Goal: Transaction & Acquisition: Download file/media

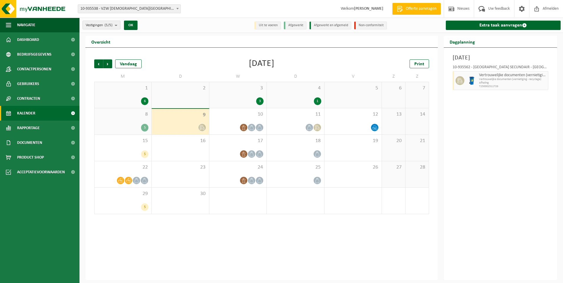
click at [527, 130] on div "Dinsdag 9 september 2025 10-935562 - SINT-JOZEFSCHOOL MERE SECUNDAIR - ERPE-MER…" at bounding box center [501, 164] width 114 height 233
click at [175, 126] on div at bounding box center [180, 128] width 51 height 8
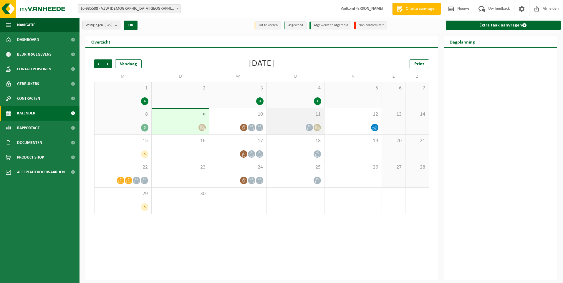
click at [294, 121] on div "11" at bounding box center [295, 121] width 57 height 26
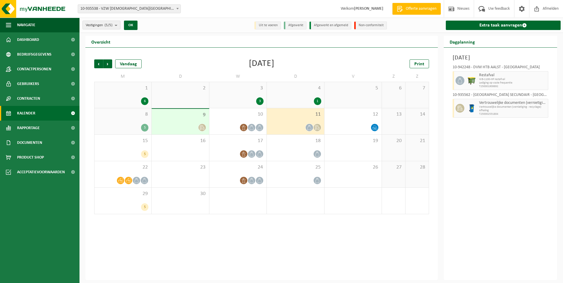
click at [184, 121] on div "9" at bounding box center [180, 122] width 57 height 26
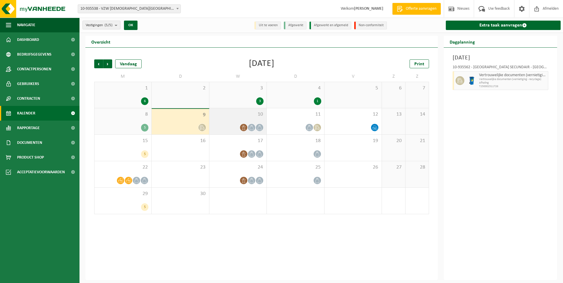
click at [228, 120] on div "10" at bounding box center [237, 121] width 57 height 26
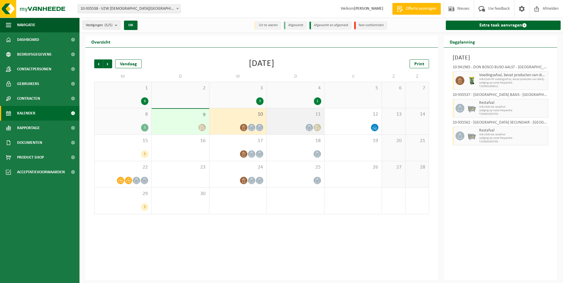
click at [288, 120] on div "11" at bounding box center [295, 121] width 57 height 26
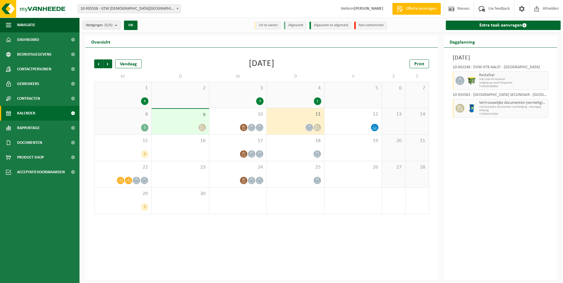
click at [495, 160] on div "Donderdag 11 september 2025 10-942248 - DVM HTB AALST - AALST Restafval WB-1100…" at bounding box center [501, 164] width 114 height 233
click at [21, 42] on span "Dashboard" at bounding box center [28, 39] width 22 height 15
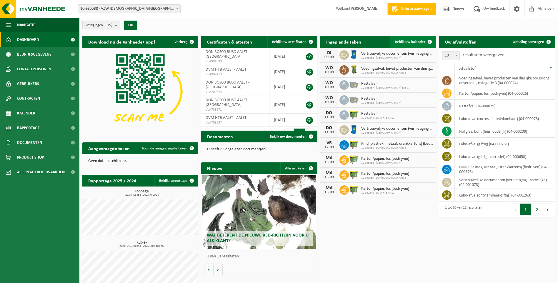
click at [406, 42] on span "Bekijk uw kalender" at bounding box center [410, 42] width 30 height 4
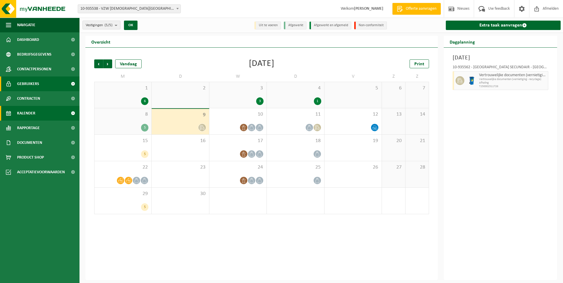
click at [32, 81] on span "Gebruikers" at bounding box center [28, 84] width 22 height 15
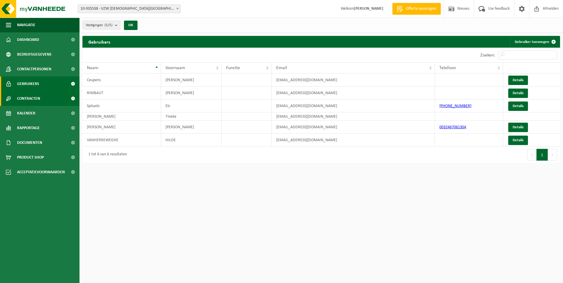
click at [31, 98] on span "Contracten" at bounding box center [28, 98] width 23 height 15
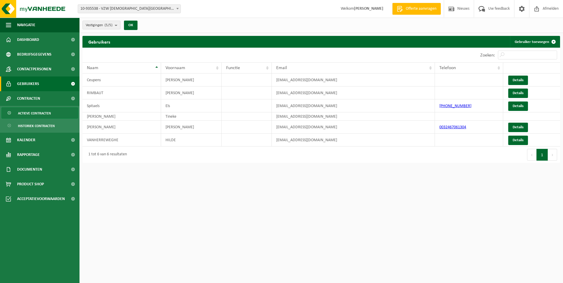
click at [31, 115] on span "Actieve contracten" at bounding box center [34, 113] width 33 height 11
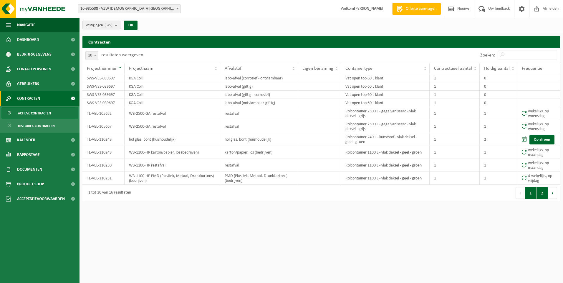
click at [541, 195] on button "2" at bounding box center [541, 193] width 11 height 12
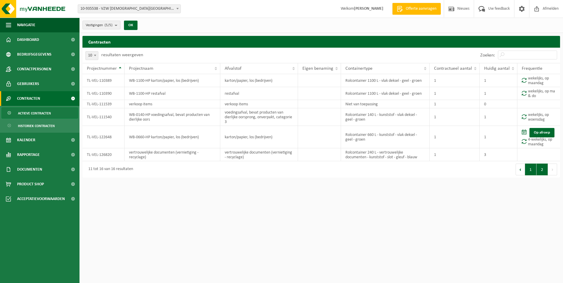
click at [529, 171] on button "1" at bounding box center [530, 170] width 11 height 12
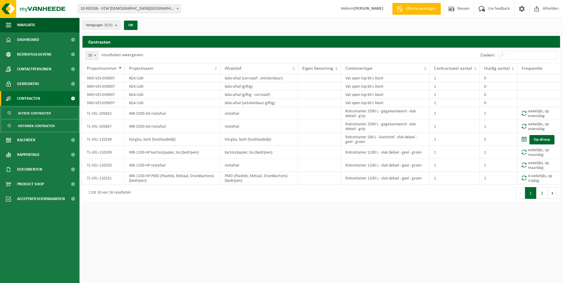
click at [30, 128] on span "Historiek contracten" at bounding box center [36, 125] width 37 height 11
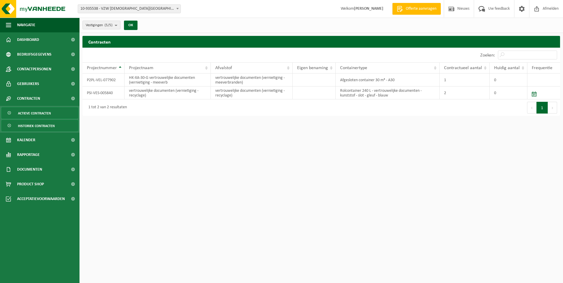
click at [24, 113] on span "Actieve contracten" at bounding box center [34, 113] width 33 height 11
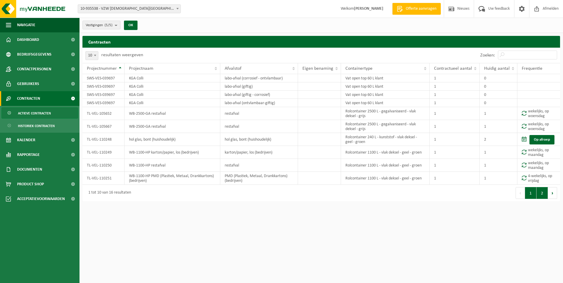
click at [545, 194] on button "2" at bounding box center [541, 193] width 11 height 12
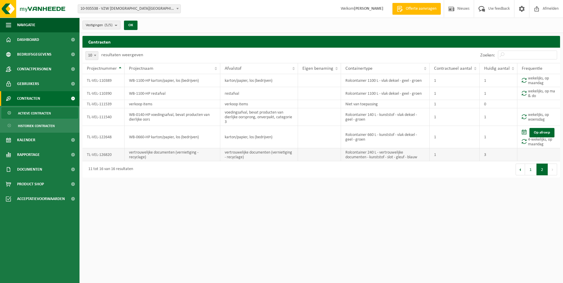
click at [204, 156] on td "vertrouwelijke documenten (vernietiging - recyclage)" at bounding box center [173, 154] width 96 height 13
click at [95, 155] on td "TL-VEL-126820" at bounding box center [103, 154] width 42 height 13
click at [23, 138] on span "Kalender" at bounding box center [26, 140] width 18 height 15
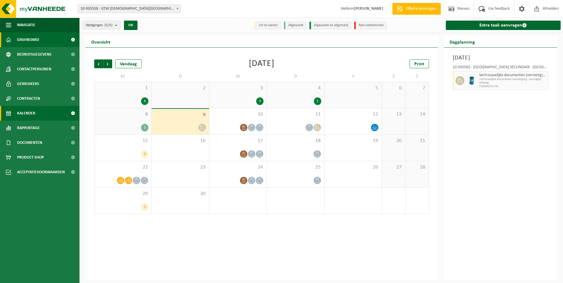
click at [38, 36] on span "Dashboard" at bounding box center [28, 39] width 22 height 15
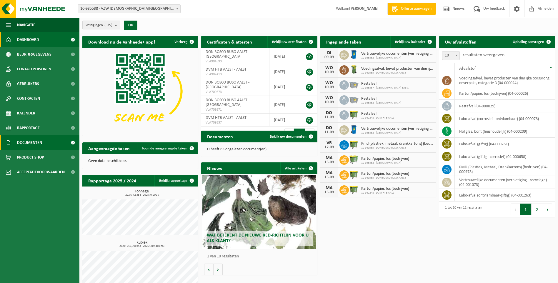
click at [24, 145] on span "Documenten" at bounding box center [29, 142] width 25 height 15
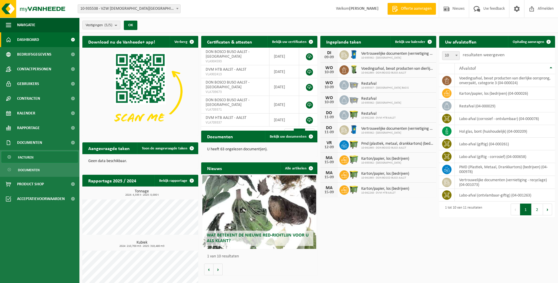
click at [24, 157] on span "Facturen" at bounding box center [26, 157] width 16 height 11
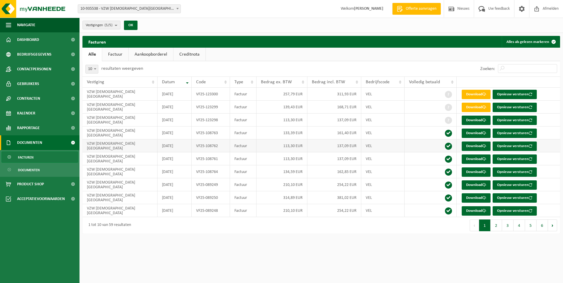
click at [322, 147] on td "137,09 EUR" at bounding box center [334, 146] width 54 height 13
click at [473, 143] on link "Download" at bounding box center [476, 146] width 29 height 9
click at [545, 6] on span "Afmelden" at bounding box center [550, 8] width 19 height 17
